Goal: Information Seeking & Learning: Find specific page/section

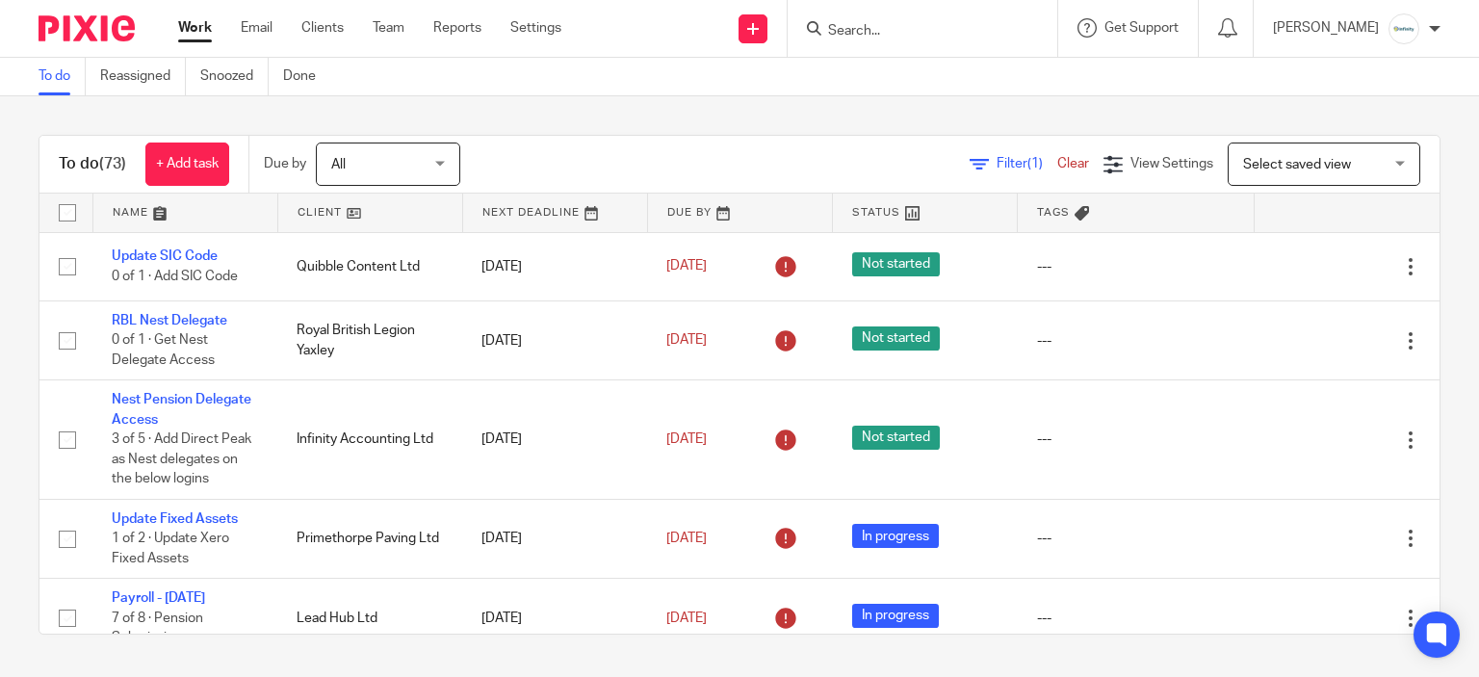
scroll to position [1540, 0]
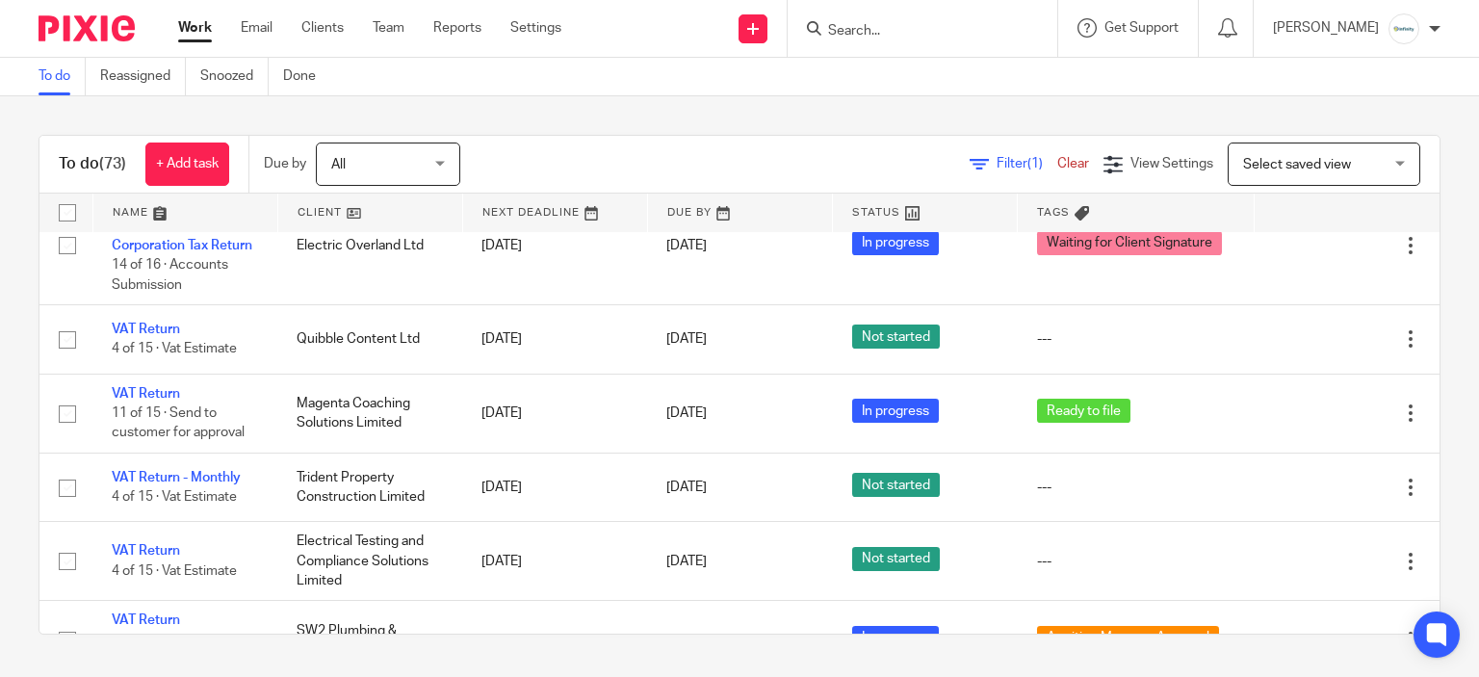
click at [999, 34] on input "Search" at bounding box center [912, 31] width 173 height 17
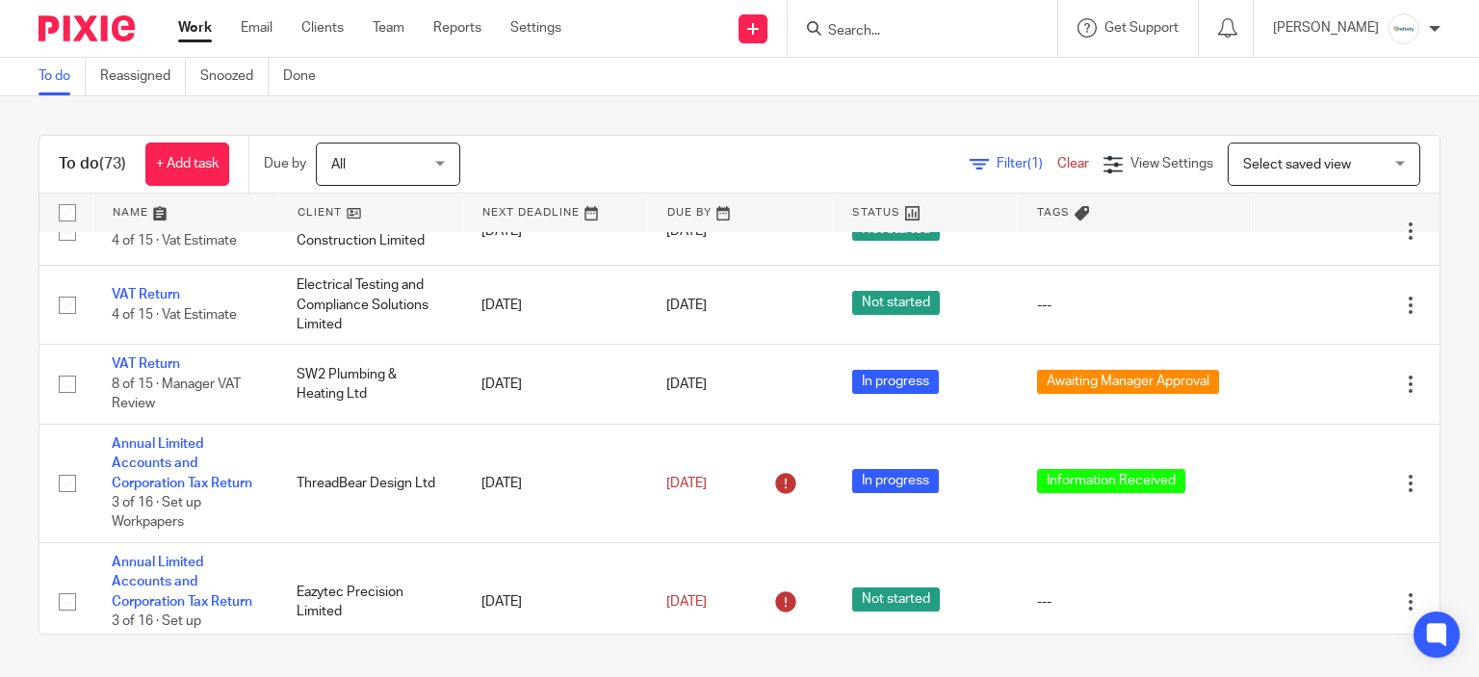
scroll to position [1829, 0]
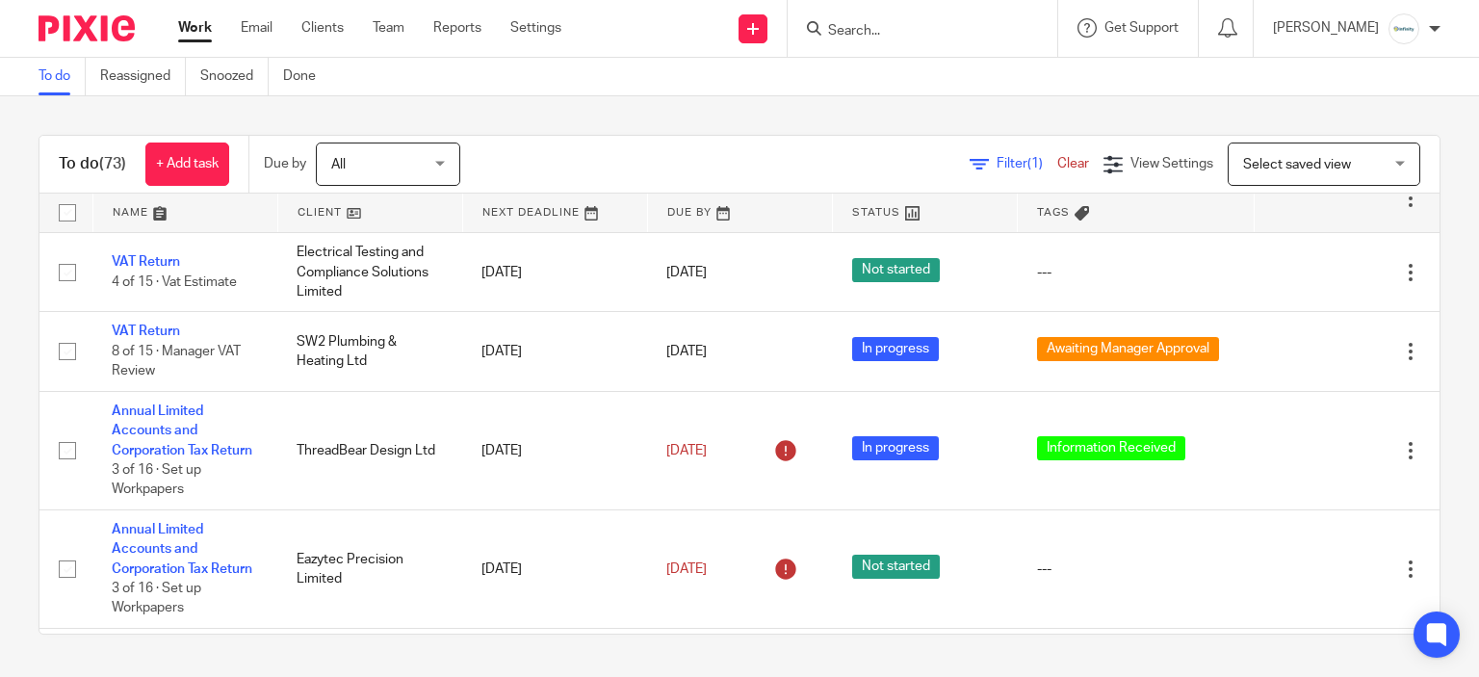
click at [903, 30] on input "Search" at bounding box center [912, 31] width 173 height 17
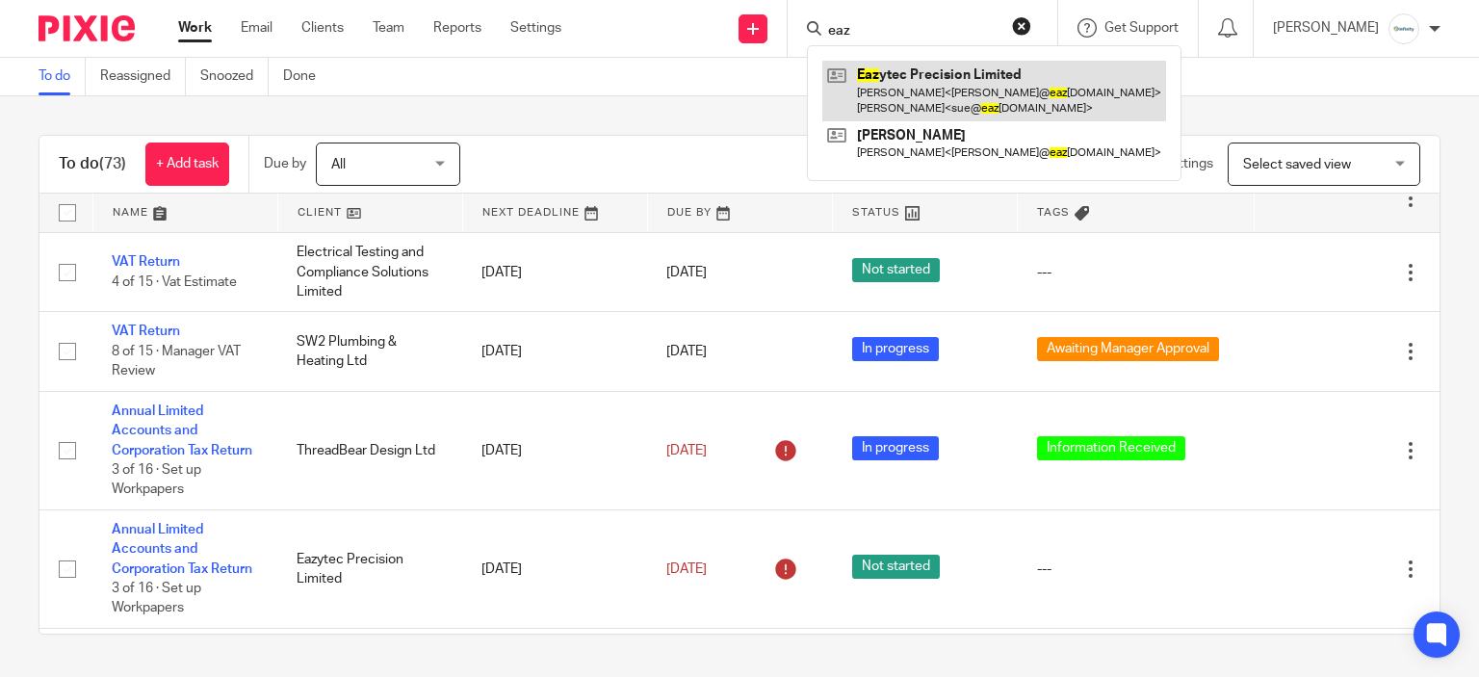
type input "eaz"
click at [928, 86] on link at bounding box center [994, 91] width 344 height 60
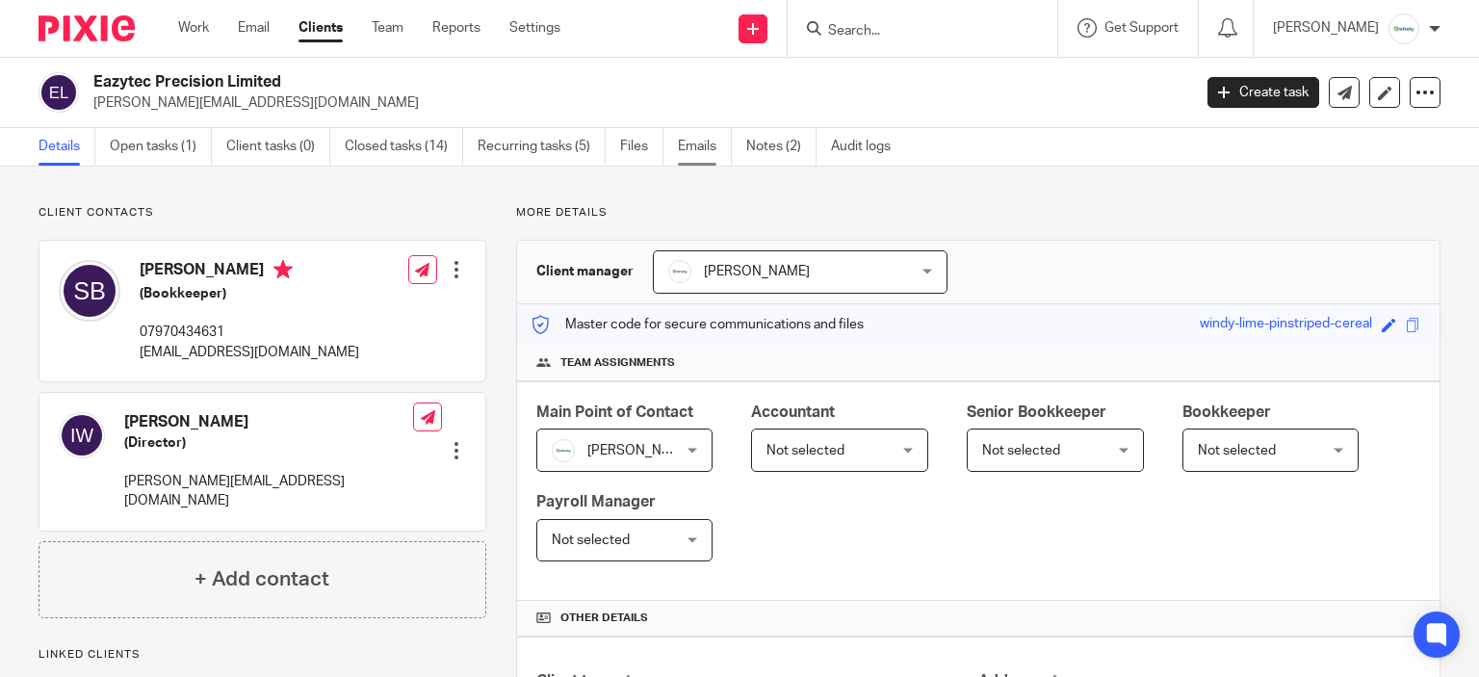
click at [718, 141] on link "Emails" at bounding box center [705, 147] width 54 height 38
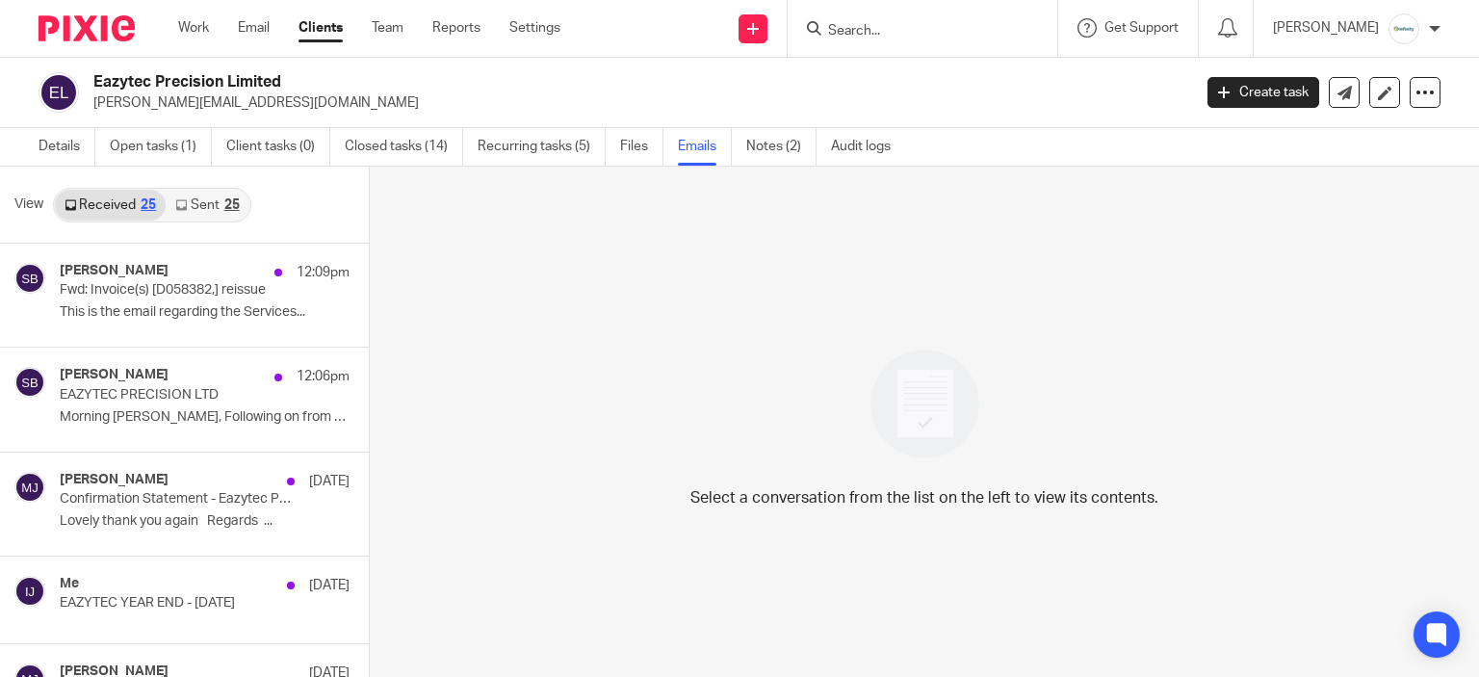
click at [216, 211] on link "Sent 25" at bounding box center [207, 205] width 83 height 31
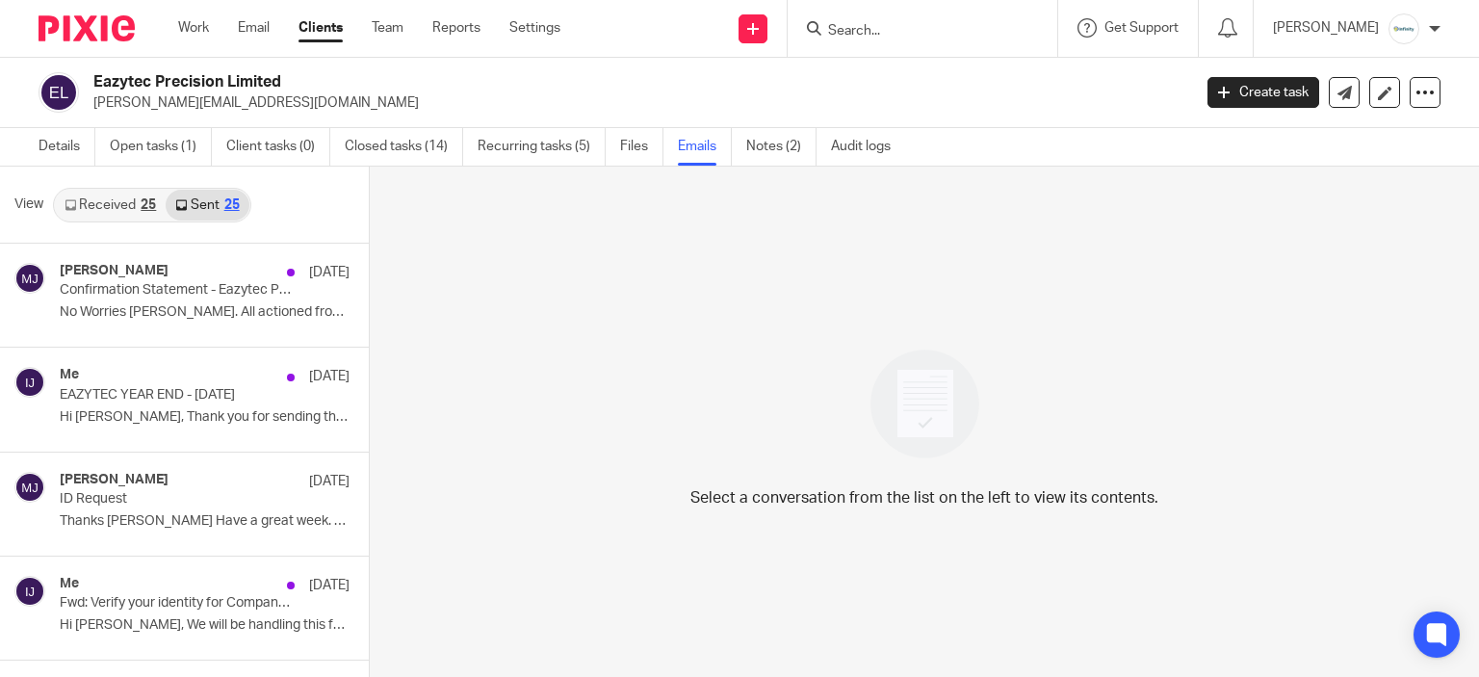
scroll to position [3, 0]
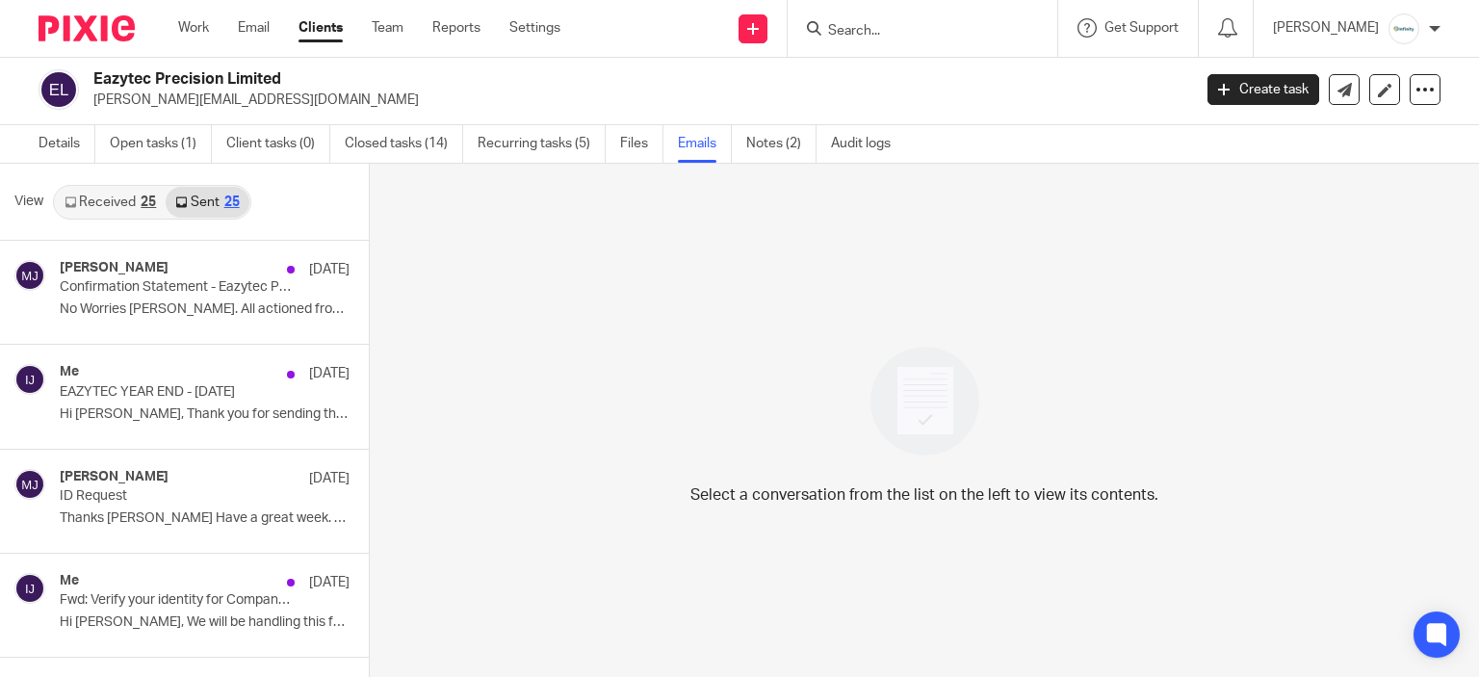
click at [125, 215] on link "Received 25" at bounding box center [110, 202] width 111 height 31
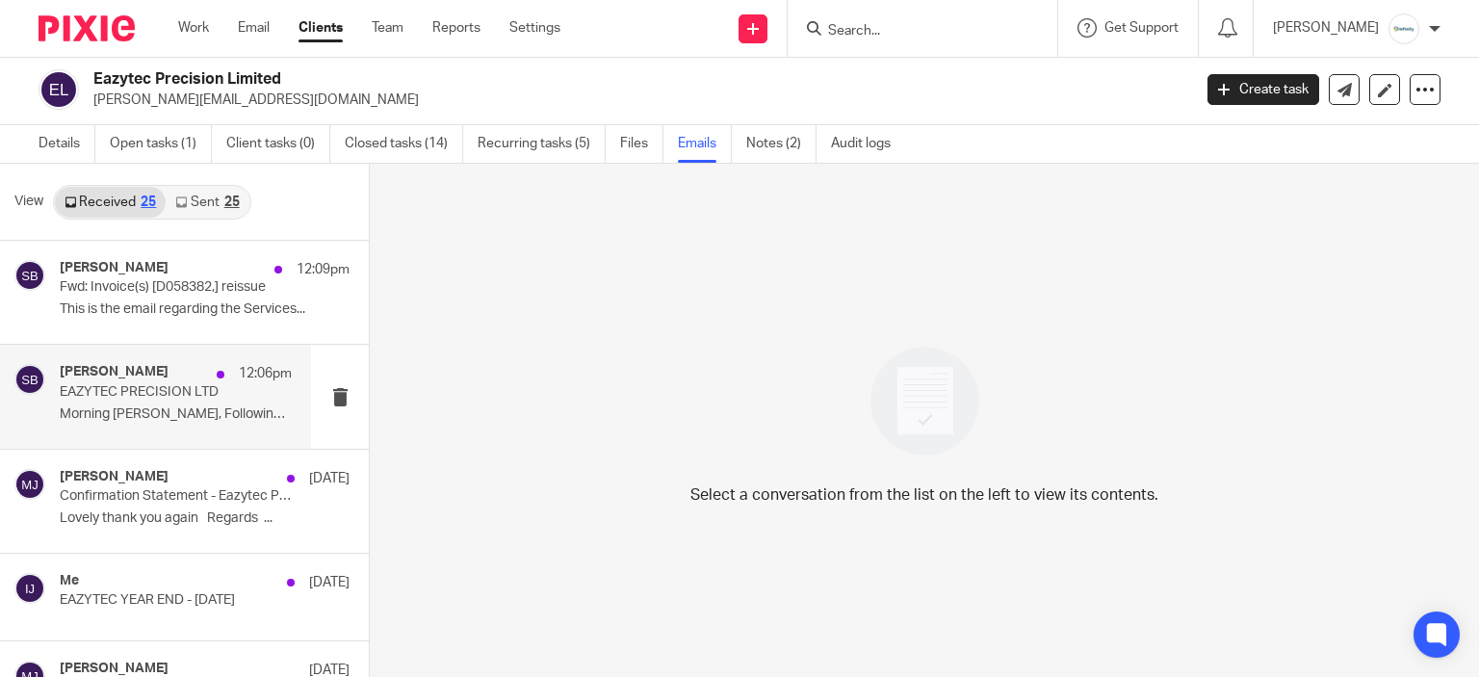
click at [154, 381] on div "Susie Brett 12:06pm EAZYTEC PRECISION LTD Morning Karl, Following on from our t…" at bounding box center [176, 396] width 232 height 64
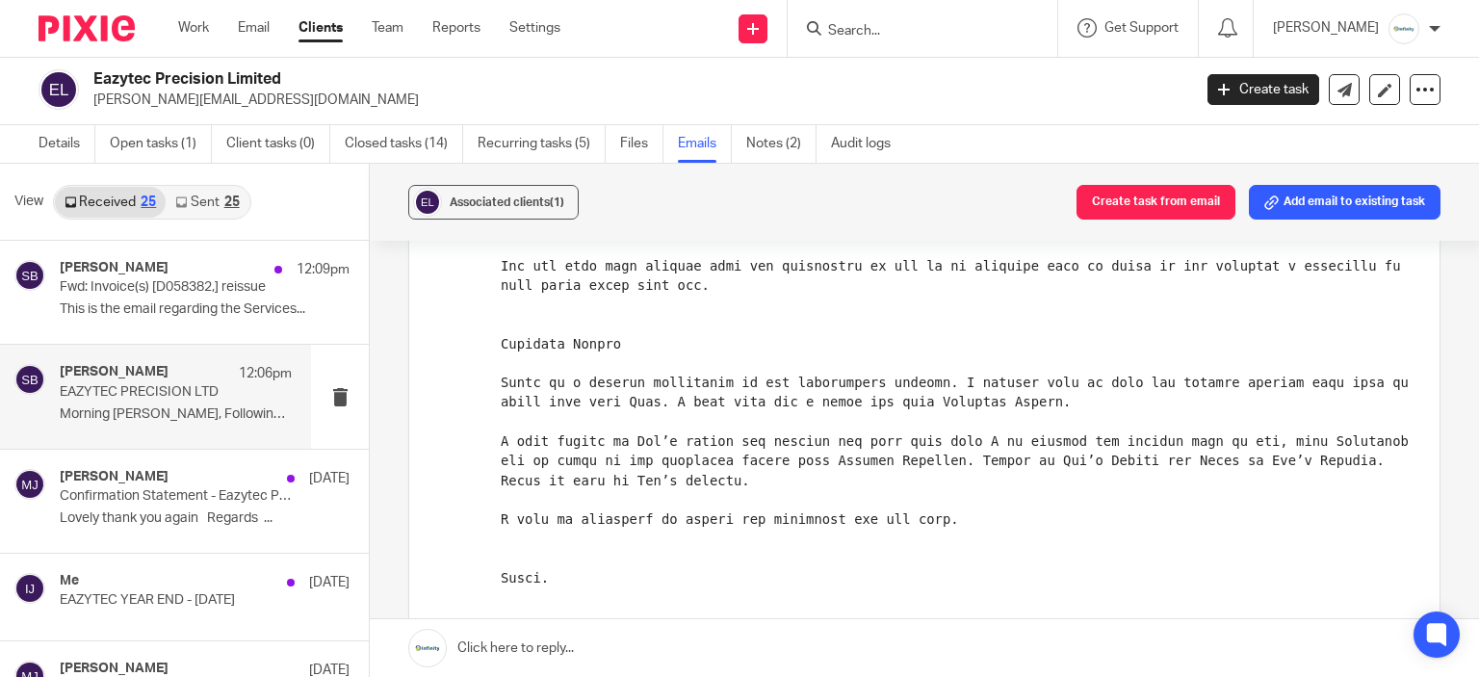
scroll to position [612, 0]
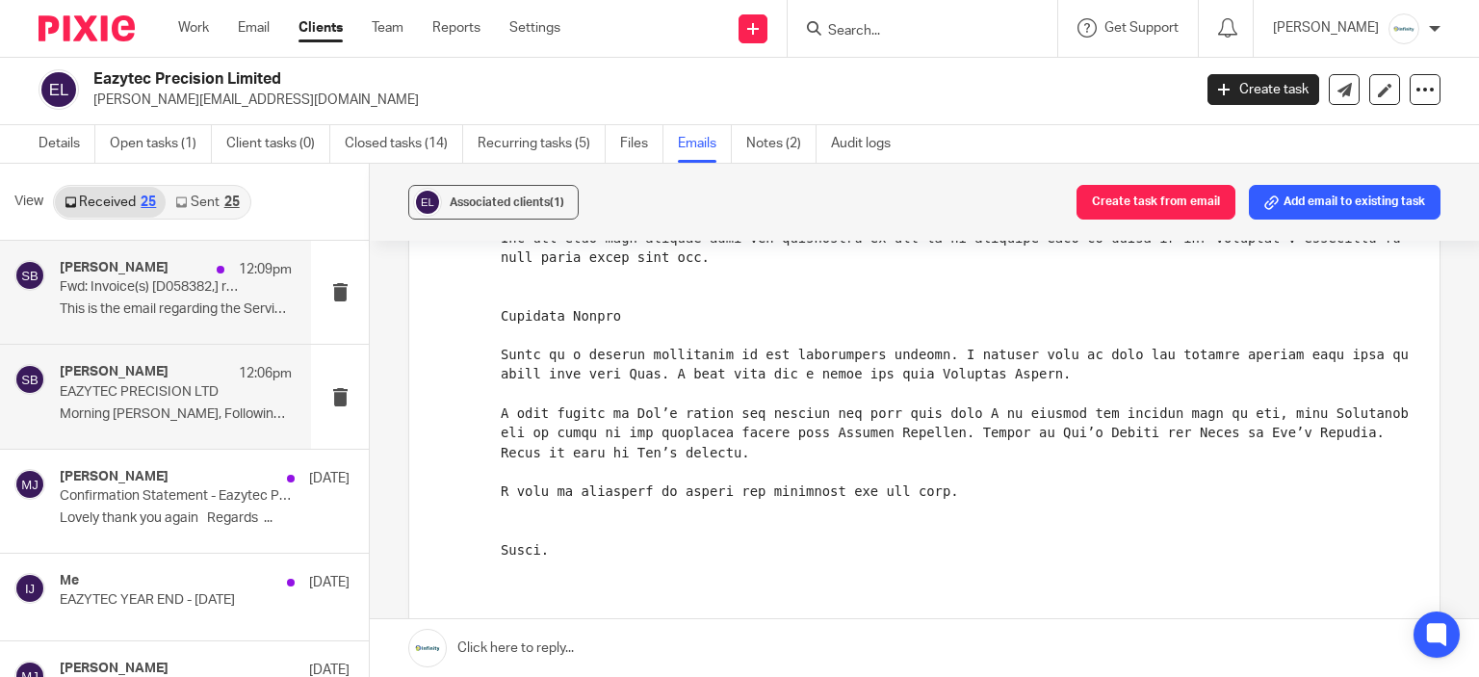
click at [193, 296] on div "Susie Brett 12:09pm Fwd: Invoice(s) [D058382,] reissue This is the email regard…" at bounding box center [176, 292] width 232 height 64
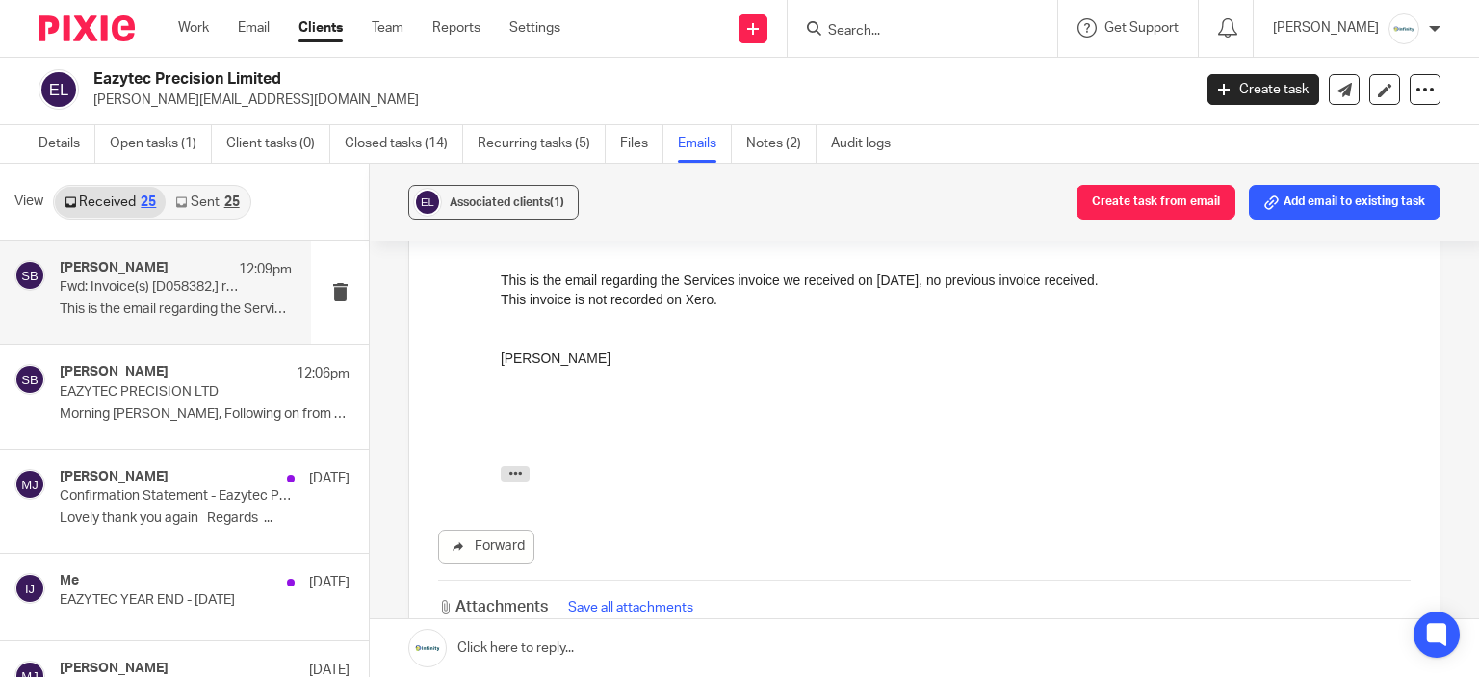
scroll to position [0, 0]
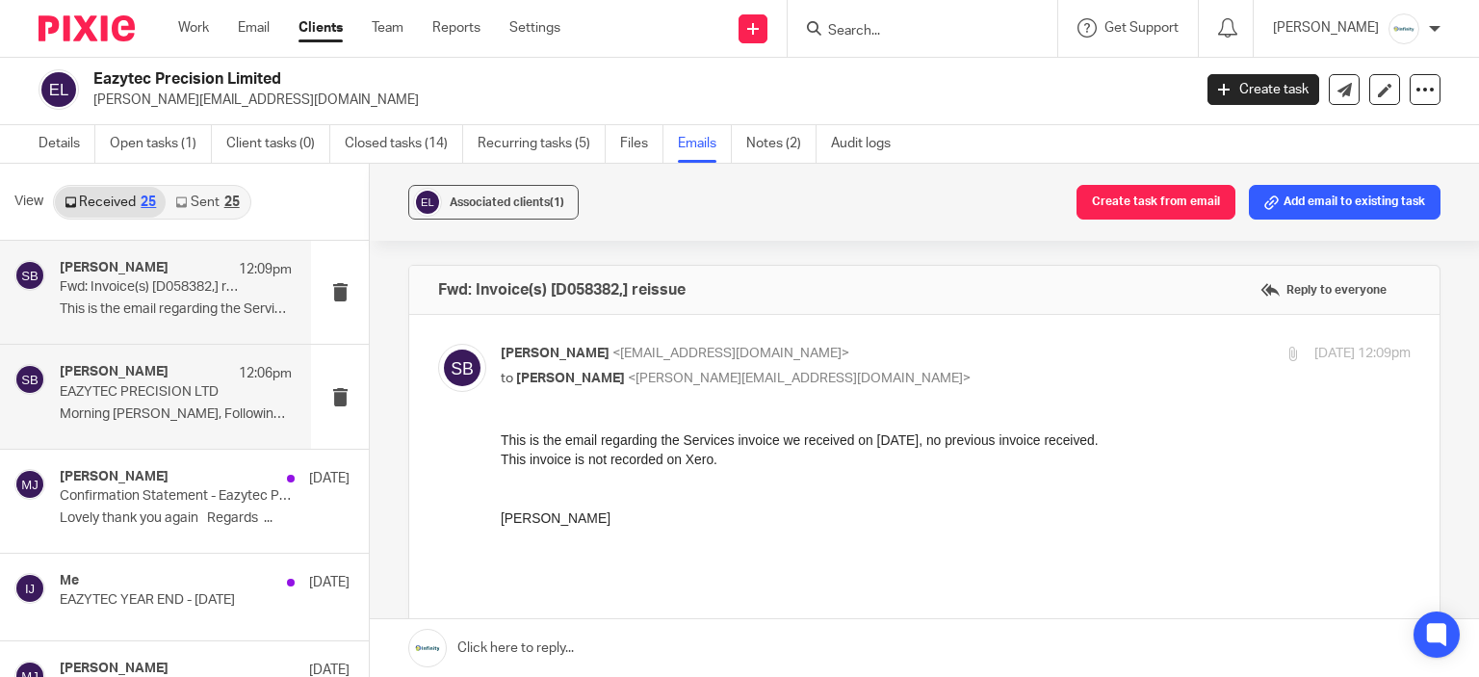
click at [198, 423] on div "Susie Brett 12:06pm EAZYTEC PRECISION LTD Morning Karl, Following on from our t…" at bounding box center [176, 396] width 232 height 64
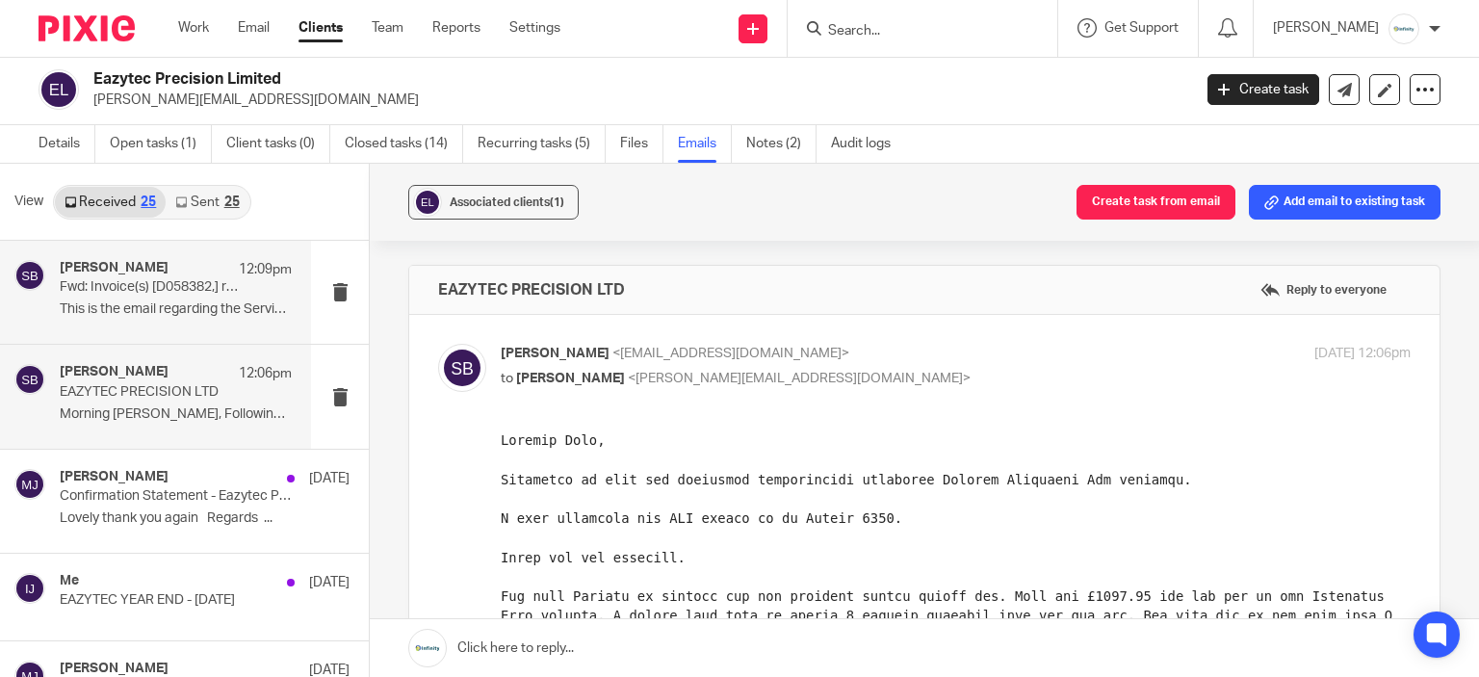
click at [168, 276] on div "Susie Brett 12:09pm" at bounding box center [176, 269] width 232 height 19
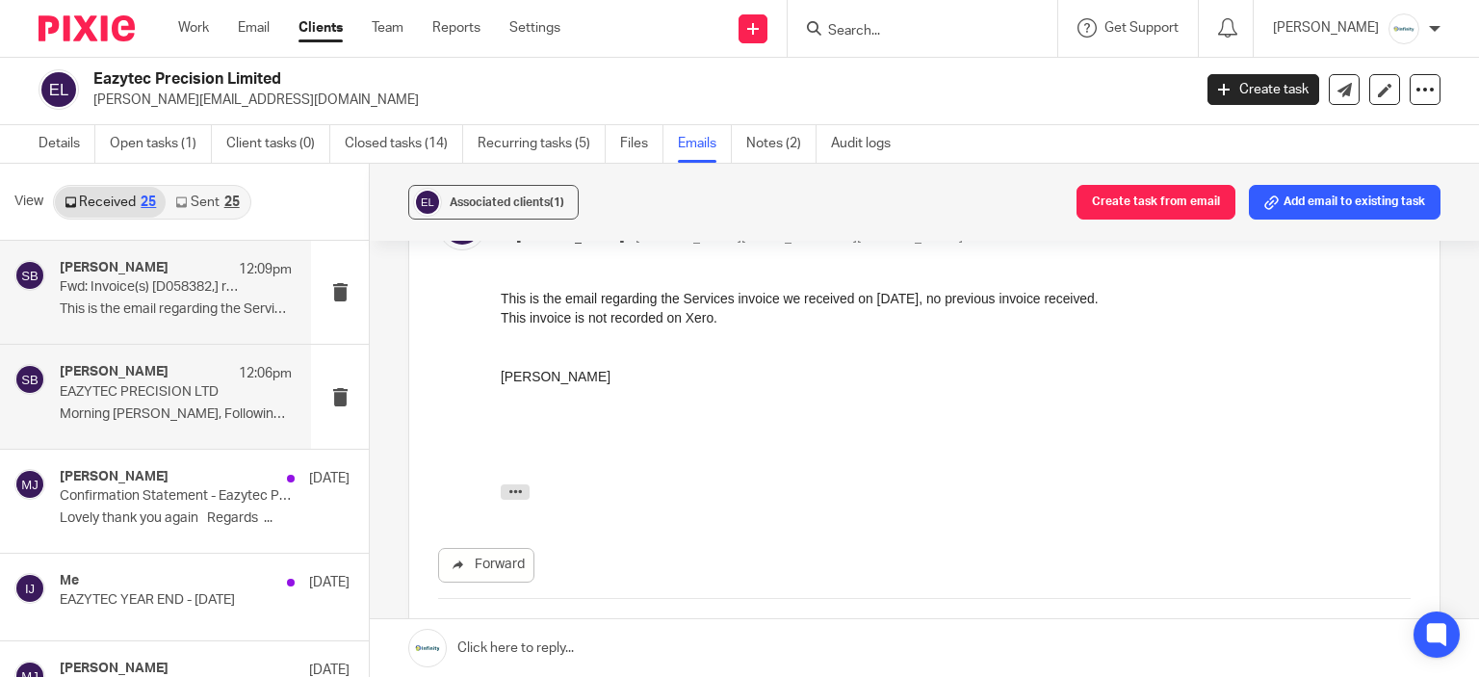
scroll to position [136, 0]
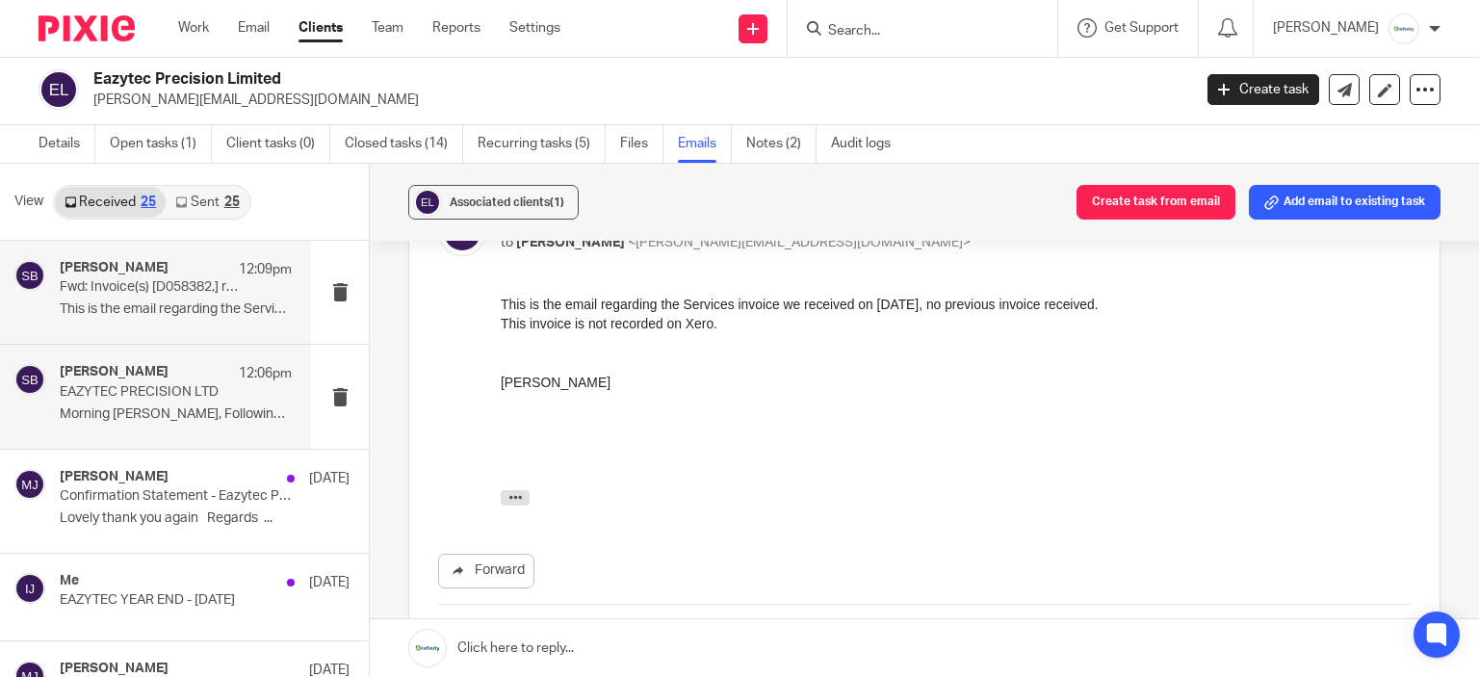
click at [148, 412] on p "Morning Karl, Following on from our telephone..." at bounding box center [176, 414] width 232 height 16
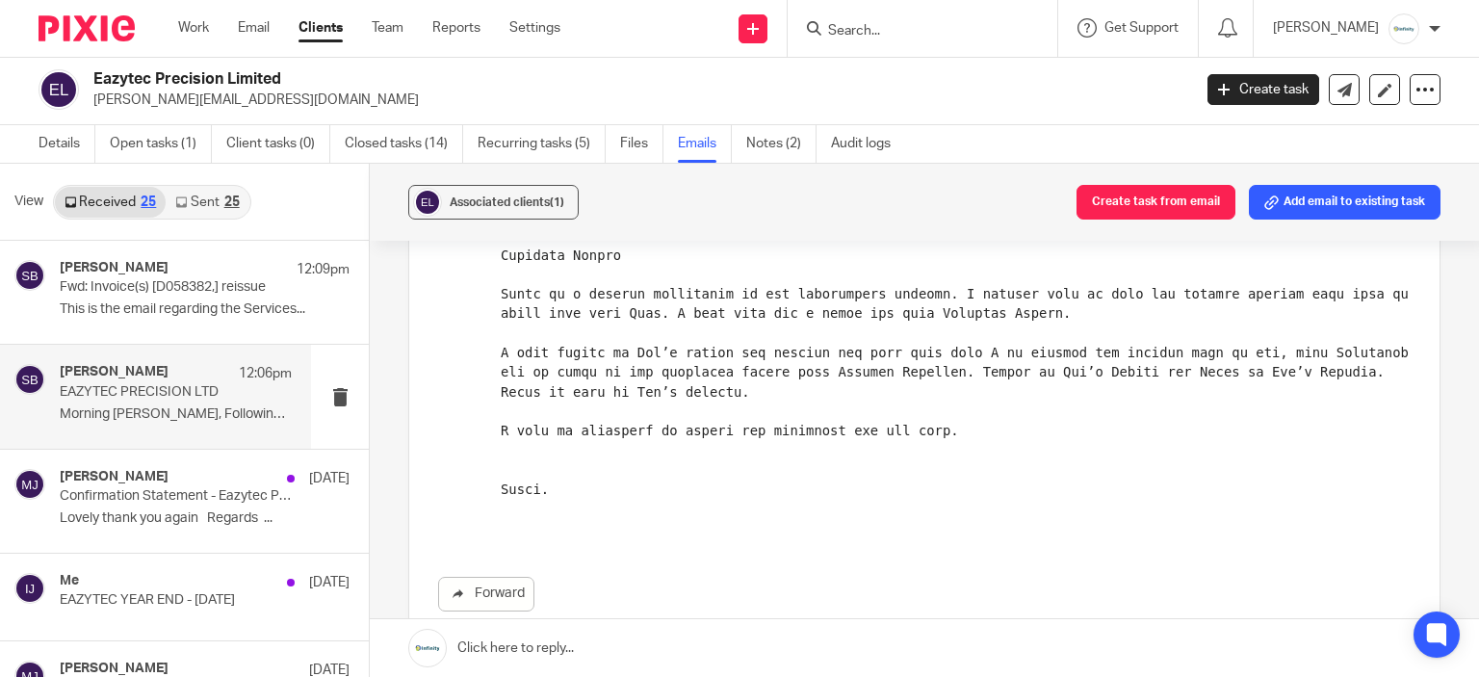
scroll to position [674, 0]
click at [104, 310] on p "This is the email regarding the Services..." at bounding box center [176, 309] width 232 height 16
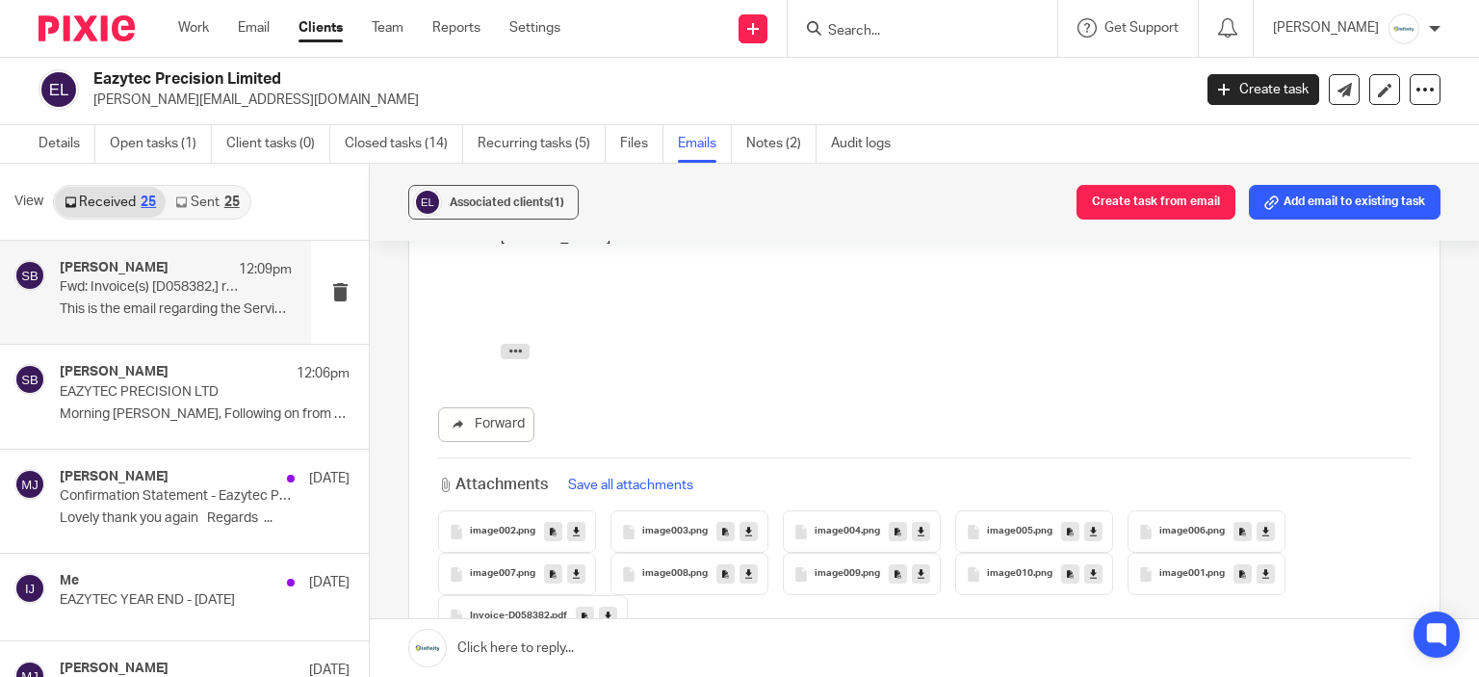
scroll to position [481, 0]
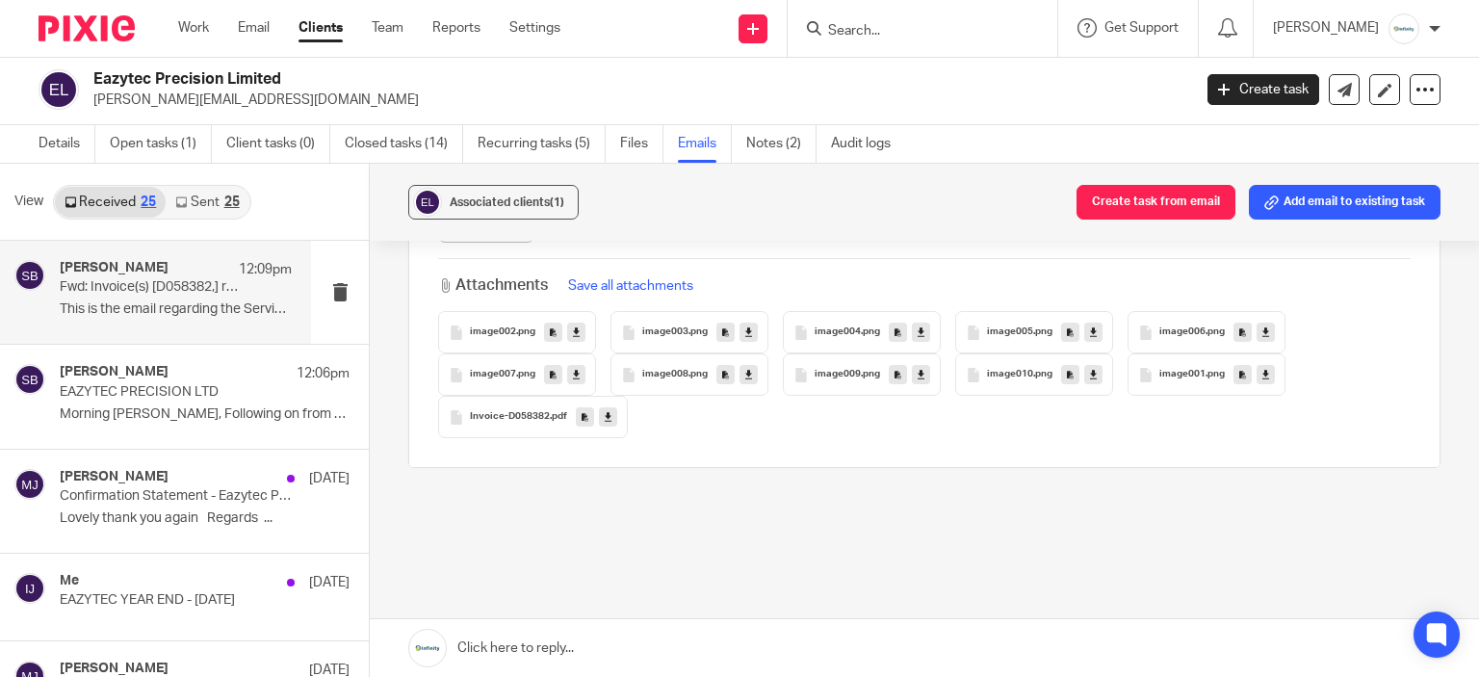
click at [537, 411] on span "Invoice-D058382" at bounding box center [510, 417] width 80 height 12
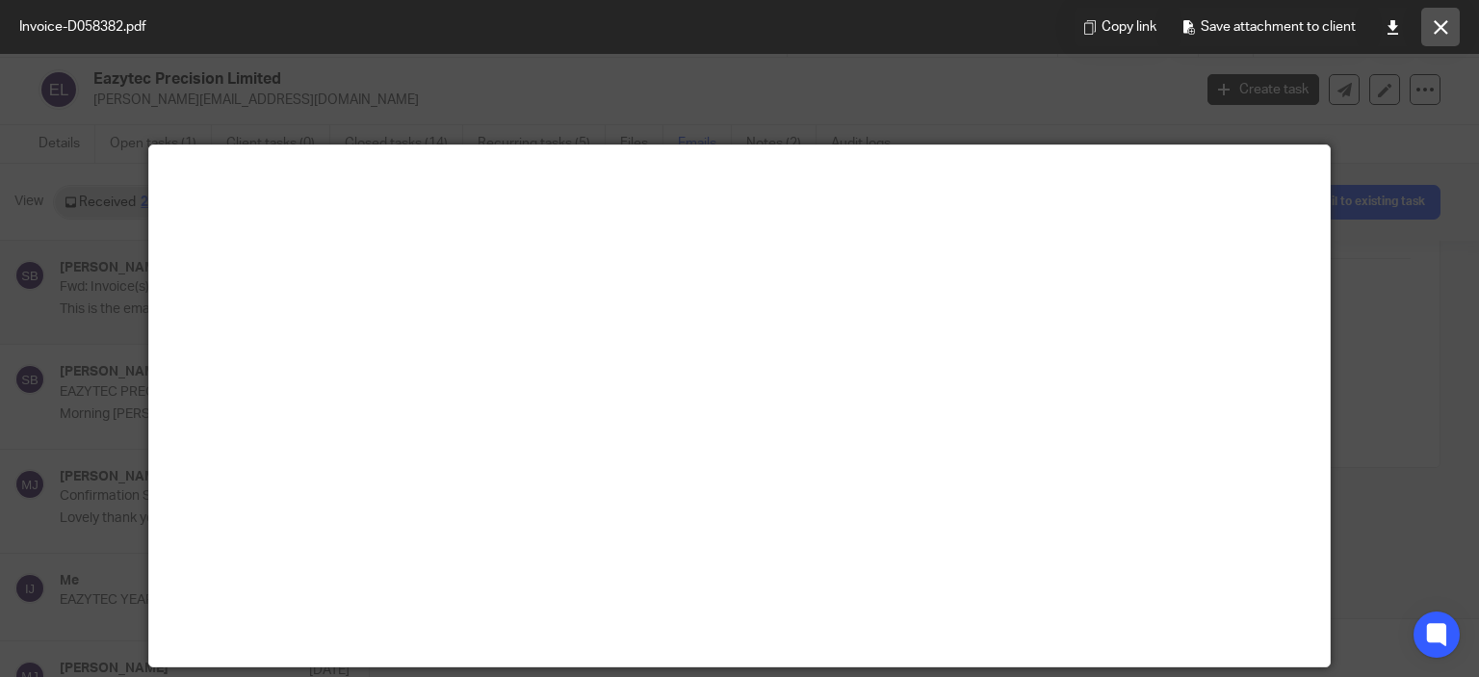
click at [1441, 17] on button at bounding box center [1440, 27] width 39 height 39
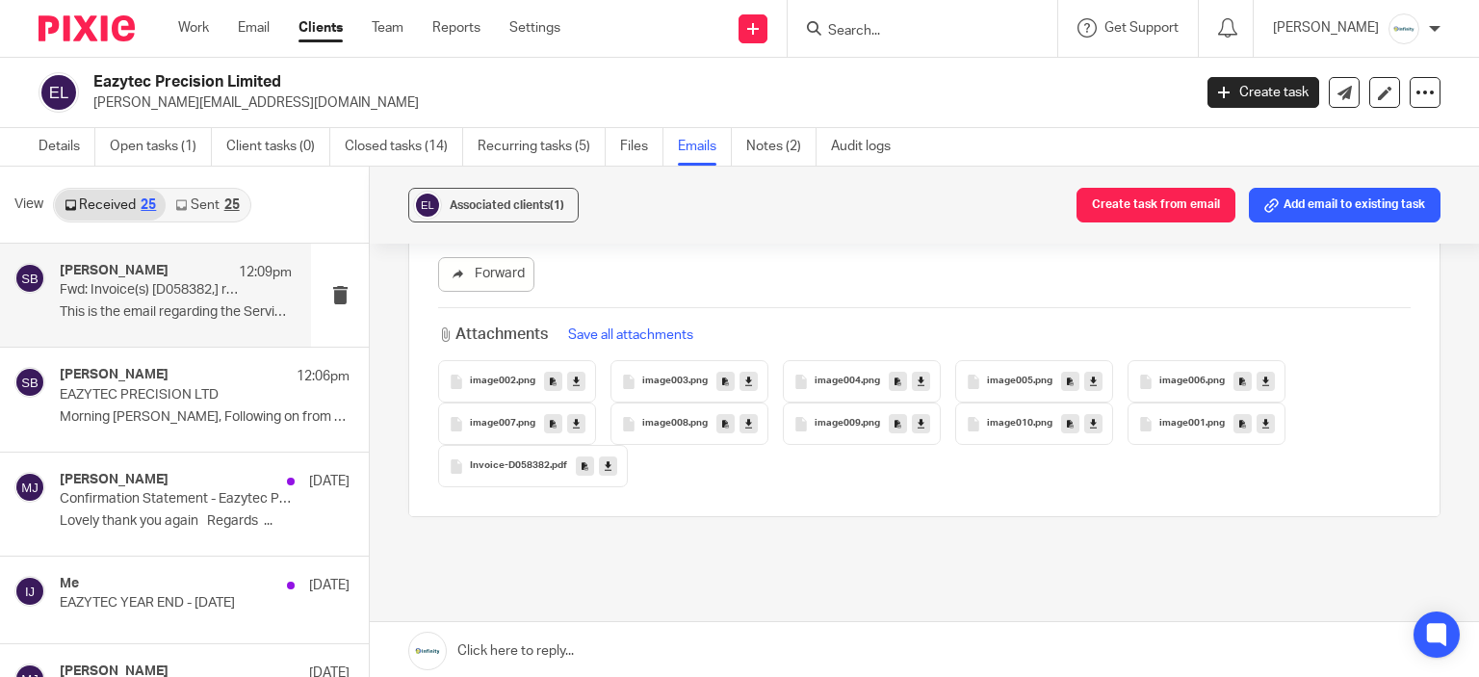
scroll to position [328, 0]
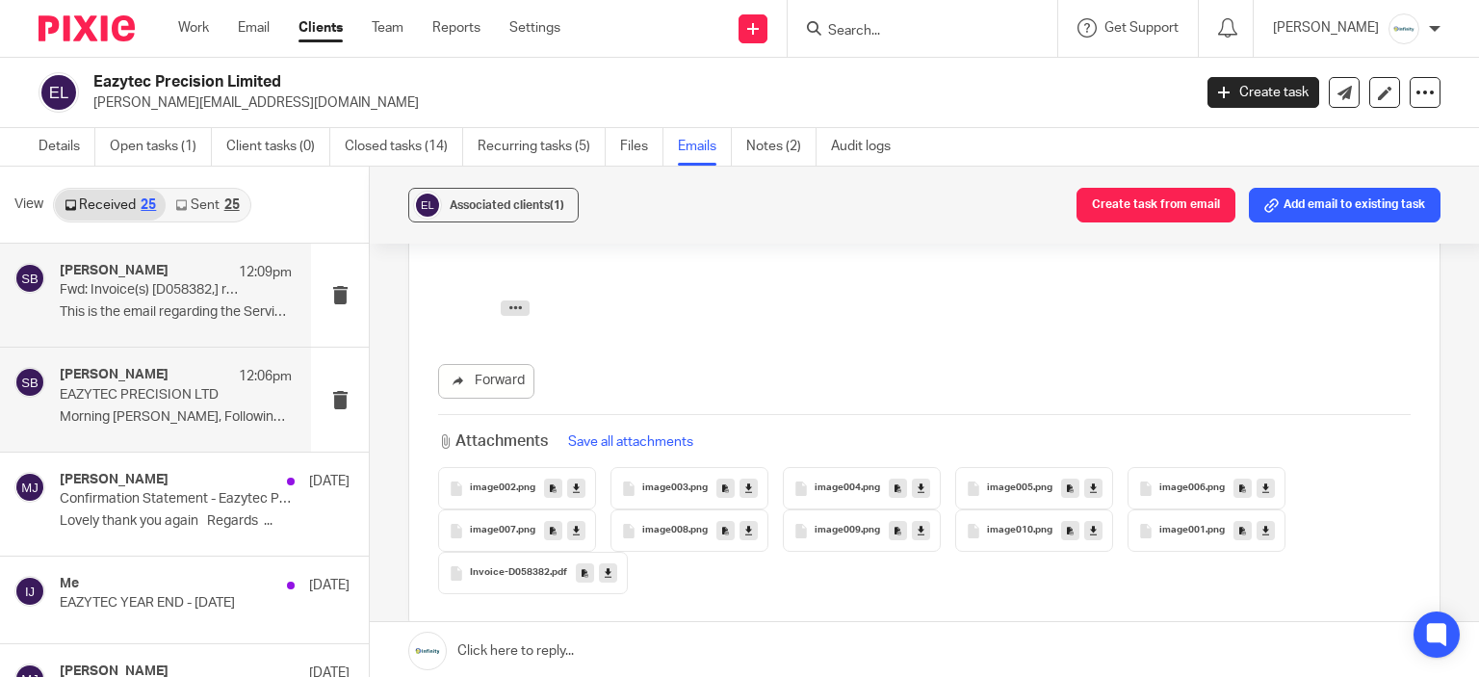
click at [142, 387] on p "EAZYTEC PRECISION LTD" at bounding box center [153, 395] width 186 height 16
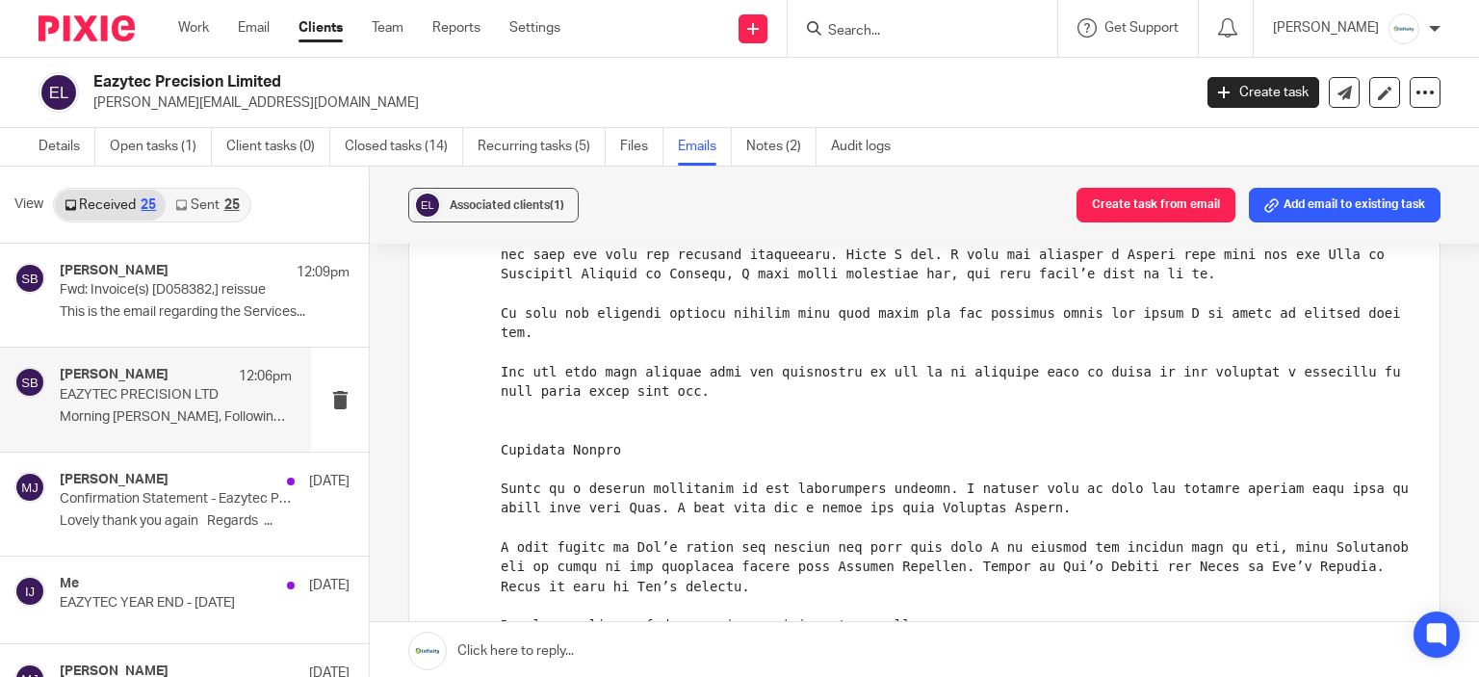
scroll to position [674, 0]
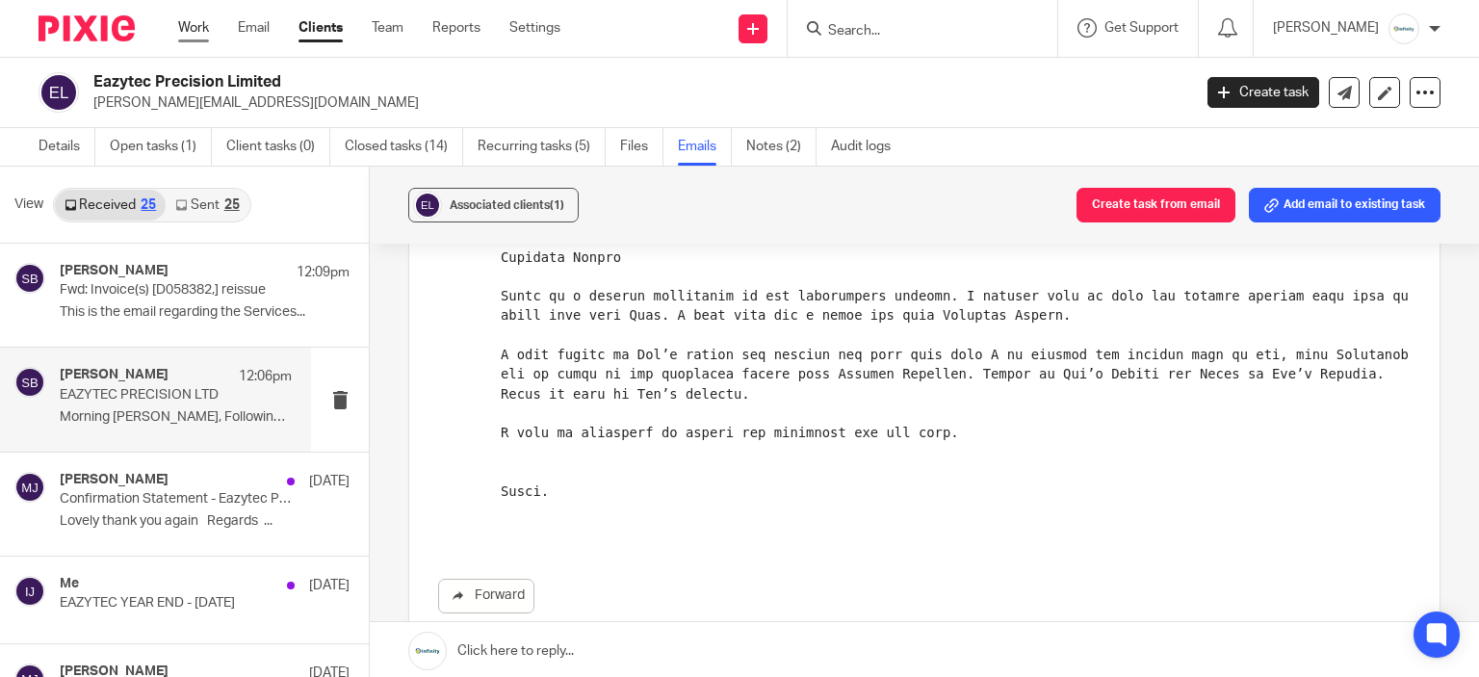
click at [202, 20] on link "Work" at bounding box center [193, 27] width 31 height 19
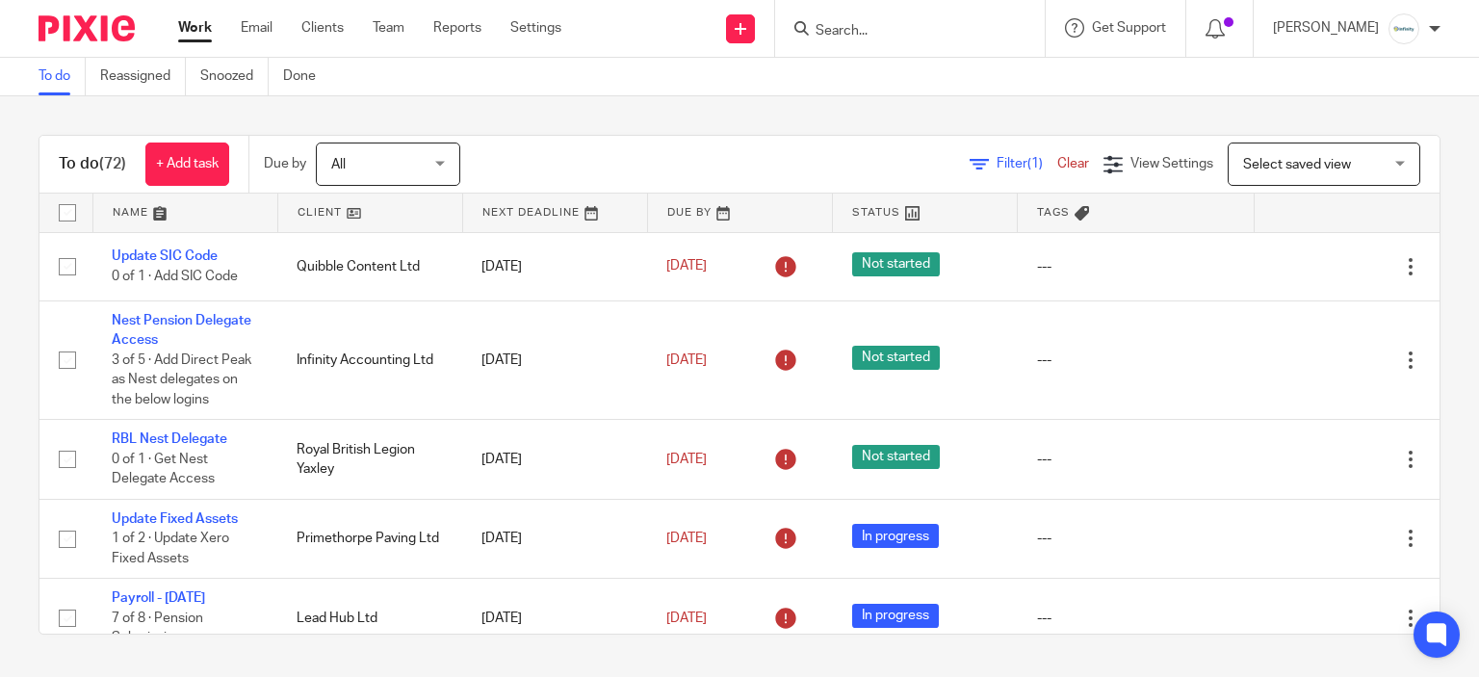
click at [1129, 111] on div "To do (72) + Add task Due by All All Today Tomorrow This week Next week This mo…" at bounding box center [739, 384] width 1479 height 577
click at [1233, 27] on div at bounding box center [1219, 27] width 28 height 21
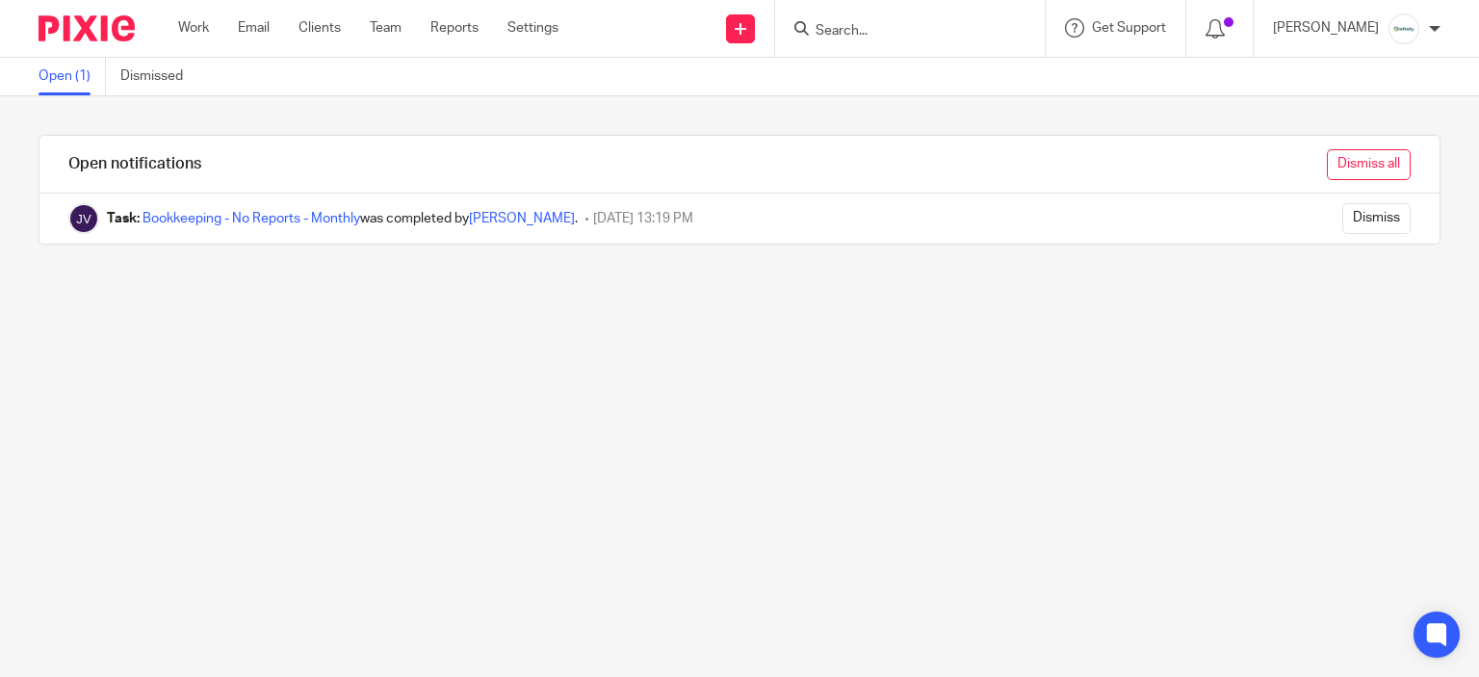
click at [1348, 175] on input "Dismiss all" at bounding box center [1369, 164] width 84 height 31
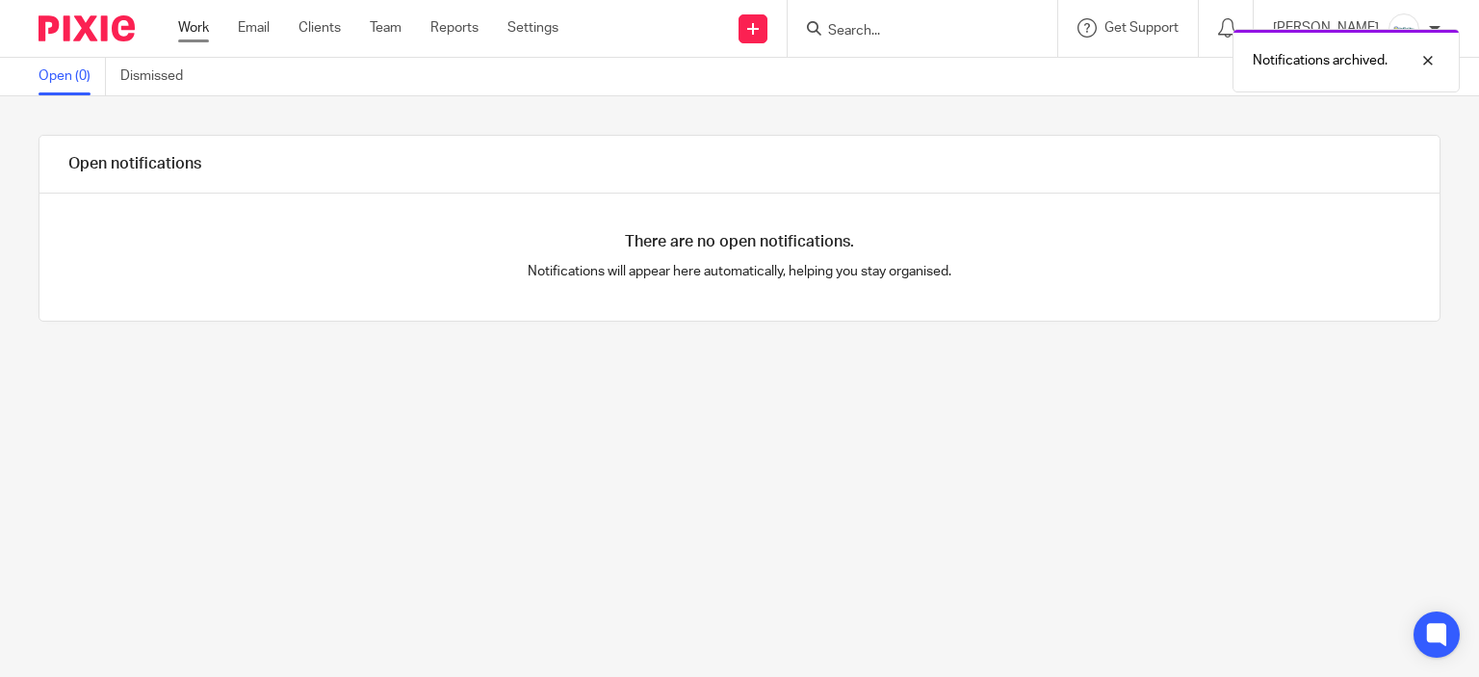
click at [182, 21] on link "Work" at bounding box center [193, 27] width 31 height 19
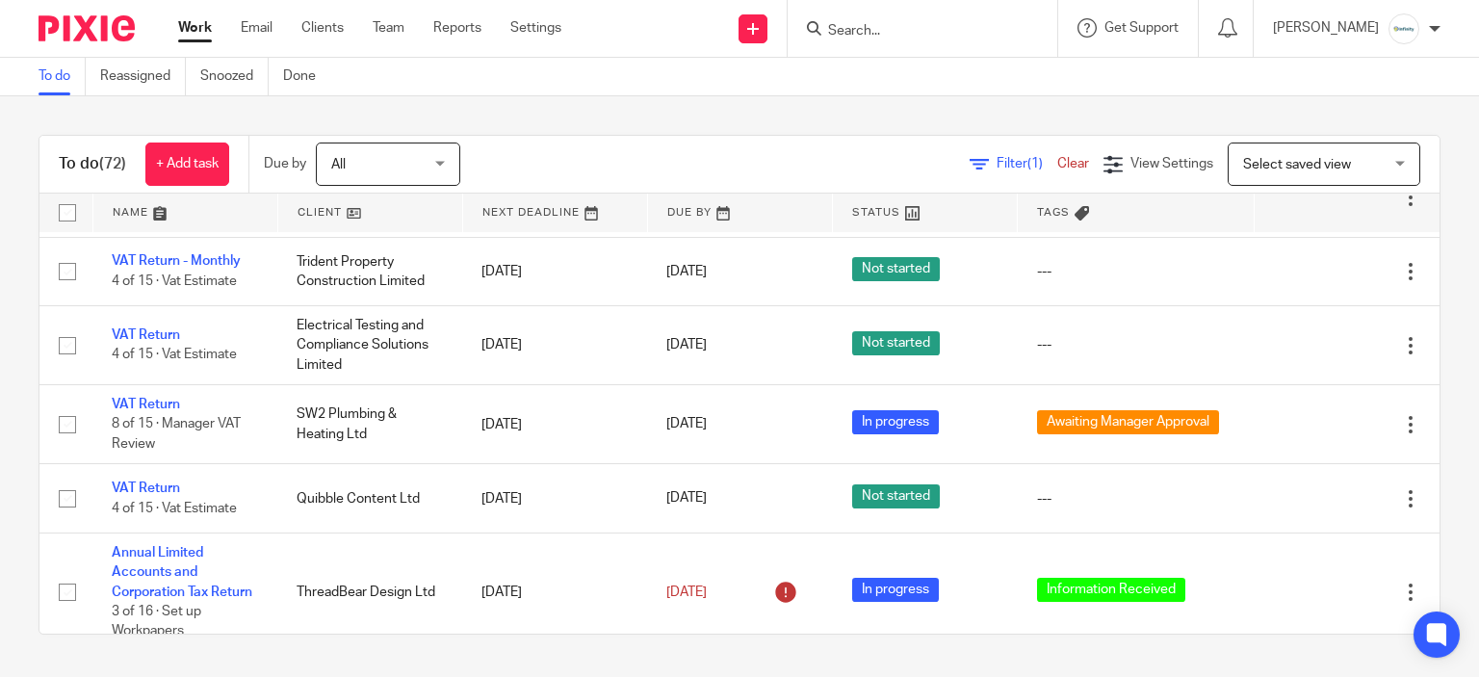
scroll to position [1733, 0]
